Goal: Transaction & Acquisition: Register for event/course

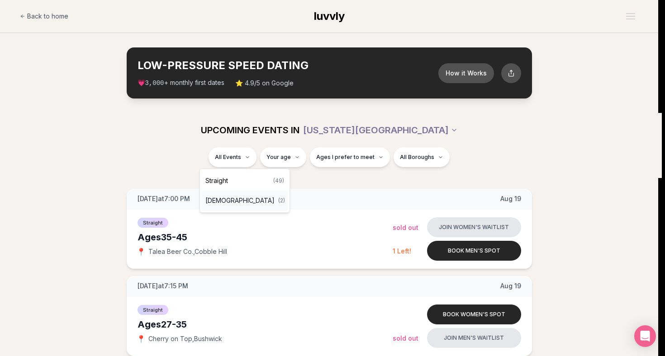
click at [249, 200] on div "[DEMOGRAPHIC_DATA] ( 2 )" at bounding box center [245, 201] width 86 height 20
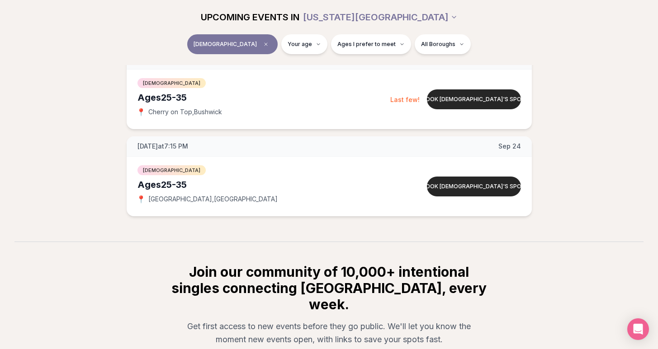
scroll to position [28, 0]
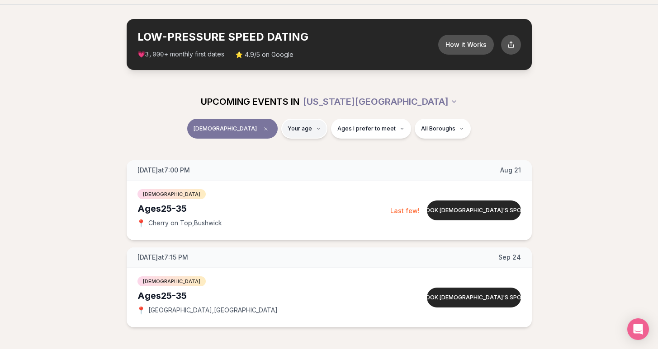
click at [290, 126] on html "Back to home luvvly LOW-PRESSURE SPEED DATING How it Works 💗 3,000 + monthly fi…" at bounding box center [329, 276] width 658 height 608
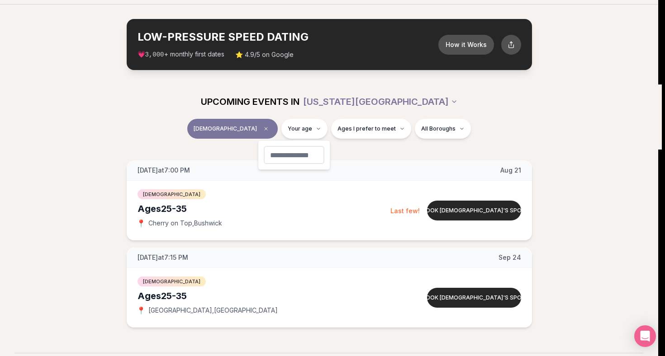
type input "**"
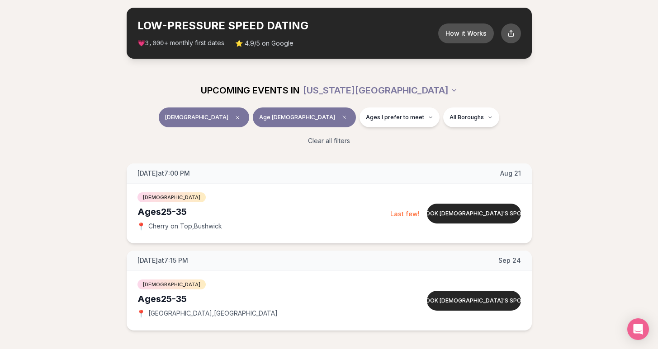
scroll to position [46, 0]
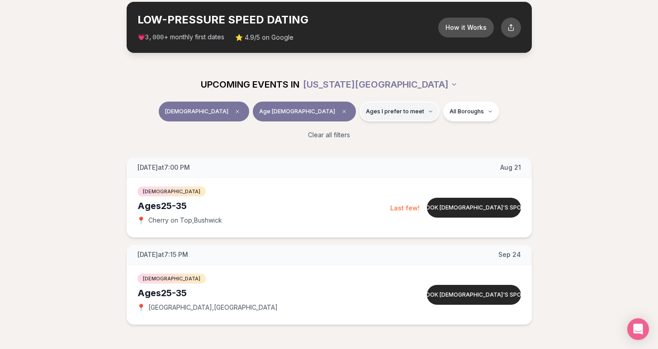
click at [428, 112] on icon "button" at bounding box center [430, 111] width 5 height 5
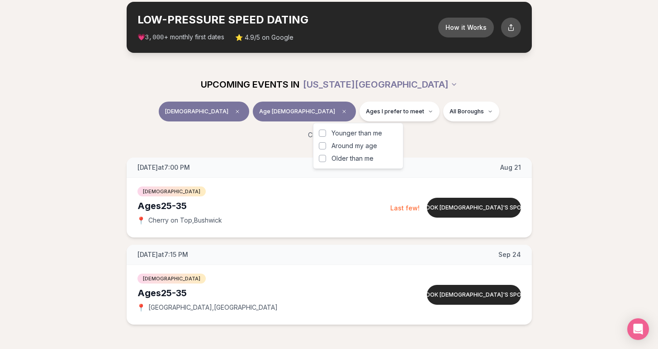
click at [325, 144] on button "Around my age" at bounding box center [322, 145] width 7 height 7
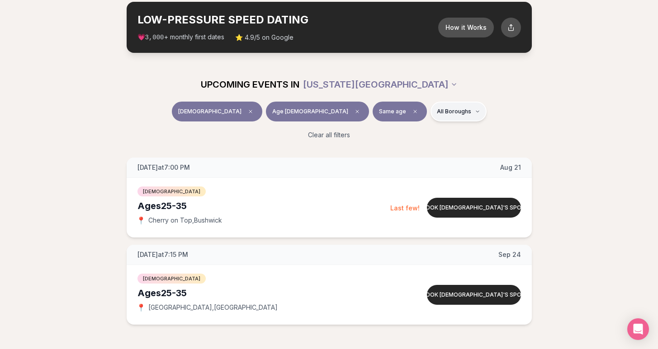
click at [415, 118] on html "Back to home luvvly LOW-PRESSURE SPEED DATING How it Works 💗 3,000 + monthly fi…" at bounding box center [329, 265] width 658 height 622
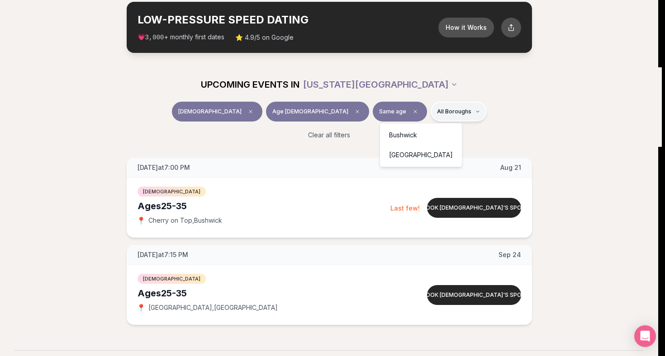
click at [415, 118] on html "Back to home luvvly LOW-PRESSURE SPEED DATING How it Works 💗 3,000 + monthly fi…" at bounding box center [332, 265] width 665 height 622
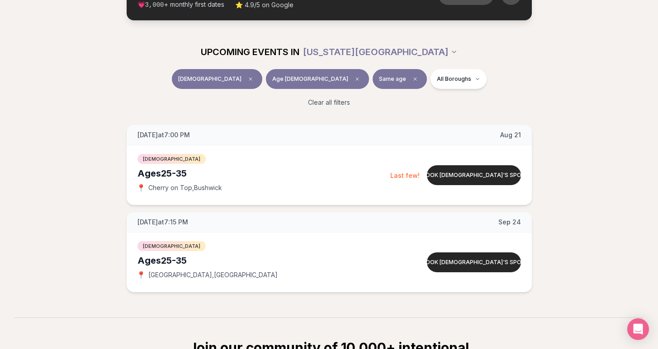
scroll to position [72, 0]
